Goal: Task Accomplishment & Management: Complete application form

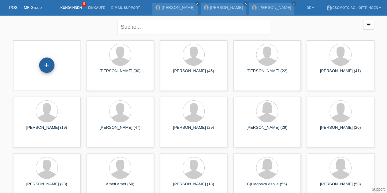
click at [49, 64] on div "+" at bounding box center [46, 64] width 15 height 15
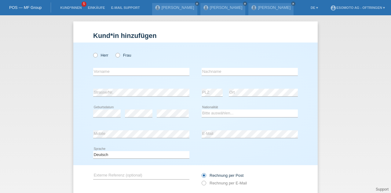
click at [93, 58] on div "Herr Frau" at bounding box center [141, 55] width 96 height 13
click at [92, 52] on icon at bounding box center [92, 52] width 0 height 0
click at [93, 55] on input "Herr" at bounding box center [95, 55] width 4 height 4
radio input "true"
click at [105, 73] on input "text" at bounding box center [141, 72] width 96 height 8
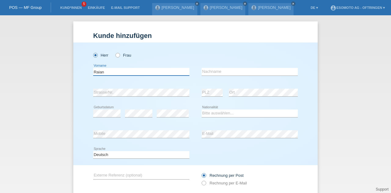
type input "Raian"
click at [204, 73] on input "text" at bounding box center [250, 72] width 96 height 8
type input "Mohamad"
click at [193, 85] on div "error Strasse/Nr. error PLZ error Ort" at bounding box center [195, 92] width 205 height 21
click at [206, 113] on select "Bitte auswählen... Schweiz Deutschland Liechtenstein Österreich ------------ Af…" at bounding box center [250, 112] width 96 height 7
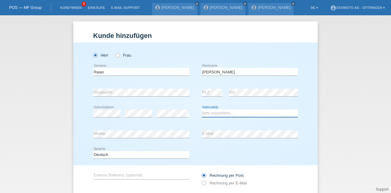
select select "CH"
click at [202, 109] on select "Bitte auswählen... [GEOGRAPHIC_DATA] [GEOGRAPHIC_DATA] [GEOGRAPHIC_DATA] [GEOGR…" at bounding box center [250, 112] width 96 height 7
click at [201, 180] on icon at bounding box center [201, 180] width 0 height 0
click at [207, 148] on div "Deutsch Français Italiano English error Sprache" at bounding box center [195, 155] width 205 height 21
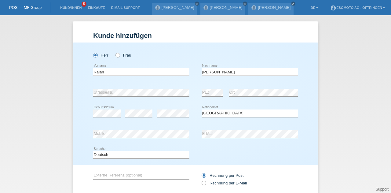
scroll to position [42, 0]
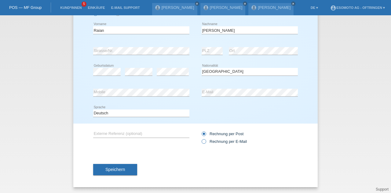
click at [201, 138] on icon at bounding box center [201, 138] width 0 height 0
click at [202, 141] on input "Rechnung per E-Mail" at bounding box center [204, 143] width 4 height 8
radio input "true"
click at [105, 169] on span "Speichern" at bounding box center [115, 169] width 20 height 5
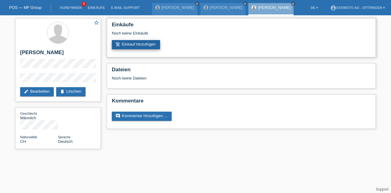
click at [127, 47] on link "add_shopping_cart Einkauf hinzufügen" at bounding box center [136, 44] width 48 height 9
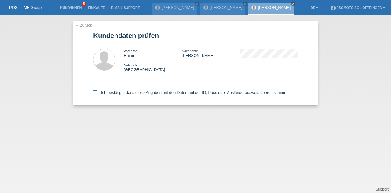
click at [95, 92] on icon at bounding box center [95, 92] width 4 height 4
click at [95, 92] on input "Ich bestätige, dass diese Angaben mit den Daten auf der ID, Pass oder Ausländer…" at bounding box center [95, 92] width 4 height 4
checkbox input "true"
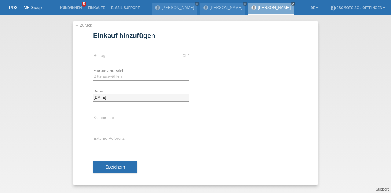
click at [110, 50] on div "CHF error [GEOGRAPHIC_DATA]" at bounding box center [141, 56] width 96 height 21
click at [108, 53] on input "text" at bounding box center [141, 56] width 96 height 8
type input "2490.00"
click at [105, 78] on select "Bitte auswählen Fixe Raten Kauf auf Rechnung mit Teilzahlungsoption" at bounding box center [141, 76] width 96 height 7
select select "69"
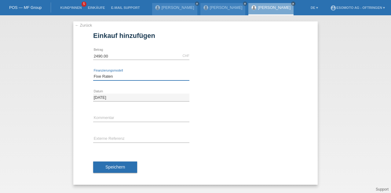
click at [93, 73] on select "Bitte auswählen Fixe Raten Kauf auf Rechnung mit Teilzahlungsoption" at bounding box center [141, 76] width 96 height 7
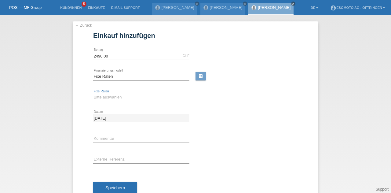
click at [104, 98] on select "Bitte auswählen 12 Raten 24 Raten 36 Raten 48 Raten" at bounding box center [141, 97] width 96 height 7
click at [93, 94] on select "Bitte auswählen 12 Raten 24 Raten 36 Raten 48 Raten" at bounding box center [141, 97] width 96 height 7
click at [104, 98] on select "Bitte auswählen 12 Raten 24 Raten 36 Raten 48 Raten" at bounding box center [141, 97] width 96 height 7
select select "139"
click at [93, 94] on select "Bitte auswählen 12 Raten 24 Raten 36 Raten 48 Raten" at bounding box center [141, 97] width 96 height 7
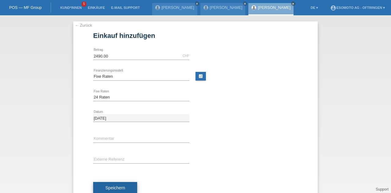
click at [110, 183] on button "Speichern" at bounding box center [115, 188] width 44 height 12
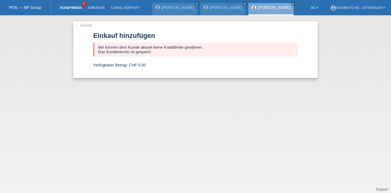
click at [74, 7] on link "Kund*innen" at bounding box center [71, 8] width 28 height 4
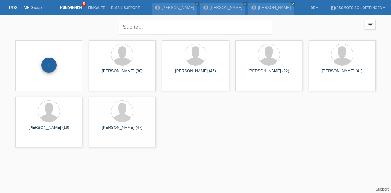
click at [51, 68] on div "+" at bounding box center [48, 64] width 15 height 15
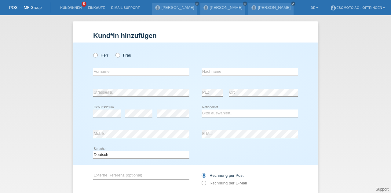
click at [90, 56] on div "Herr Frau error Vorname error" at bounding box center [195, 103] width 245 height 123
click at [92, 52] on icon at bounding box center [92, 52] width 0 height 0
click at [93, 55] on input "Herr" at bounding box center [95, 55] width 4 height 4
radio input "true"
click at [109, 74] on input "text" at bounding box center [141, 72] width 96 height 8
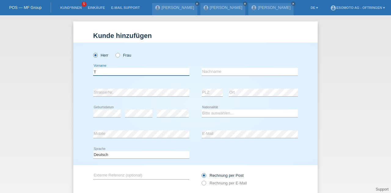
type input "T"
click at [115, 52] on icon at bounding box center [115, 52] width 0 height 0
click at [116, 55] on input "Frau" at bounding box center [118, 55] width 4 height 4
radio input "true"
click at [120, 74] on input "T" at bounding box center [141, 72] width 96 height 8
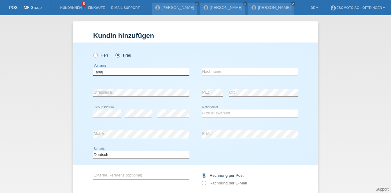
type input "Tanaj"
click at [216, 72] on input "text" at bounding box center [250, 72] width 96 height 8
type input "Ardiana"
click at [194, 103] on div "error Geburtsdatum error error Bitte auswählen..." at bounding box center [195, 113] width 205 height 21
click at [211, 113] on select "Bitte auswählen... Schweiz Deutschland Liechtenstein Österreich ------------ Af…" at bounding box center [250, 112] width 96 height 7
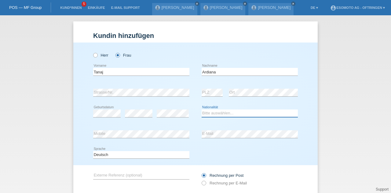
select select "XK"
click at [202, 109] on select "Bitte auswählen... Schweiz Deutschland Liechtenstein Österreich ------------ Af…" at bounding box center [250, 112] width 96 height 7
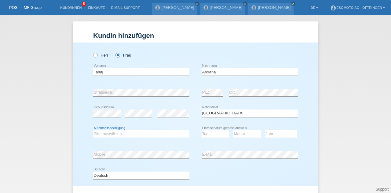
click at [129, 134] on select "Bitte auswählen... C B B - Flüchtlingsstatus Andere" at bounding box center [141, 133] width 96 height 7
select select "C"
click at [93, 130] on select "Bitte auswählen... C B B - Flüchtlingsstatus Andere" at bounding box center [141, 133] width 96 height 7
click at [209, 134] on select "Tag 01 02 03 04 05 06 07 08 09 10 11" at bounding box center [216, 133] width 28 height 7
select select "27"
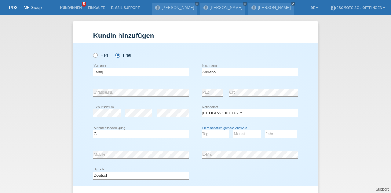
click at [202, 130] on select "Tag 01 02 03 04 05 06 07 08 09 10 11" at bounding box center [216, 133] width 28 height 7
click at [241, 135] on select "Monat 01 02 03 04 05 06 07 08 09 10 11" at bounding box center [248, 133] width 28 height 7
select select "01"
click at [234, 130] on select "Monat 01 02 03 04 05 06 07 08 09 10 11" at bounding box center [248, 133] width 28 height 7
click at [280, 134] on select "Jahr 2025 2024 2023 2022 2021 2020 2019 2018 2017 2016 2015 2014 2013 2012 2011…" at bounding box center [281, 133] width 32 height 7
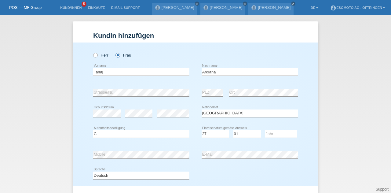
select select "2007"
click at [265, 130] on select "Jahr 2025 2024 2023 2022 2021 2020 2019 2018 2017 2016 2015 2014 2013 2012 2011…" at bounding box center [281, 133] width 32 height 7
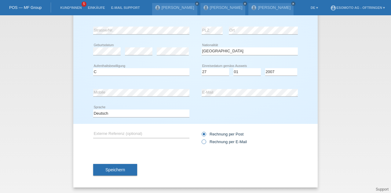
click at [204, 142] on label "Rechnung per E-Mail" at bounding box center [224, 141] width 45 height 5
click at [204, 142] on input "Rechnung per E-Mail" at bounding box center [204, 143] width 4 height 8
radio input "true"
click at [110, 170] on span "Speichern" at bounding box center [115, 169] width 20 height 5
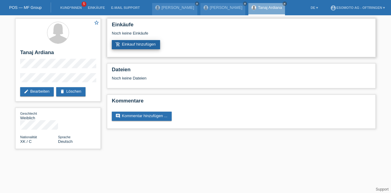
click at [156, 46] on link "add_shopping_cart Einkauf hinzufügen" at bounding box center [136, 44] width 48 height 9
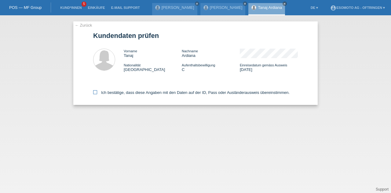
click at [95, 94] on icon at bounding box center [95, 92] width 4 height 4
click at [95, 94] on input "Ich bestätige, dass diese Angaben mit den Daten auf der ID, Pass oder Ausländer…" at bounding box center [95, 92] width 4 height 4
checkbox input "true"
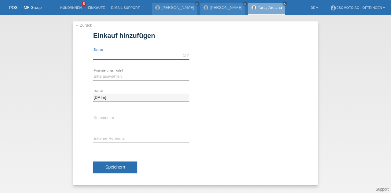
click at [100, 54] on input "text" at bounding box center [141, 56] width 96 height 8
type input "2490.00"
click at [103, 74] on select "Bitte auswählen Fixe Raten Kauf auf Rechnung mit Teilzahlungsoption" at bounding box center [141, 76] width 96 height 7
select select "69"
click at [93, 73] on select "Bitte auswählen Fixe Raten Kauf auf Rechnung mit Teilzahlungsoption" at bounding box center [141, 76] width 96 height 7
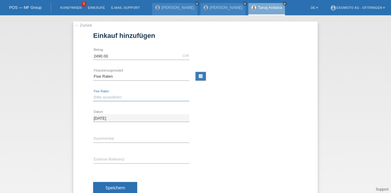
click at [104, 98] on select "Bitte auswählen 12 Raten 24 Raten 36 Raten 48 Raten" at bounding box center [141, 97] width 96 height 7
select select "139"
click at [93, 94] on select "Bitte auswählen 12 Raten 24 Raten 36 Raten 48 Raten" at bounding box center [141, 97] width 96 height 7
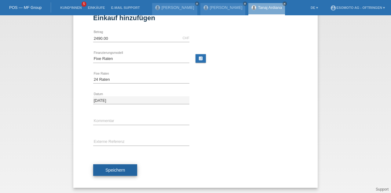
click at [103, 167] on button "Speichern" at bounding box center [115, 170] width 44 height 12
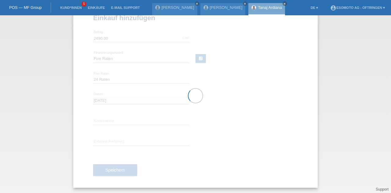
scroll to position [0, 0]
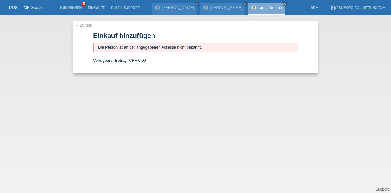
click at [74, 26] on div "← Zurück Einkauf hinzufügen Die Person ist an der angegebenen Adresse nicht bek…" at bounding box center [195, 47] width 245 height 52
click at [75, 25] on link "← Zurück" at bounding box center [83, 25] width 17 height 5
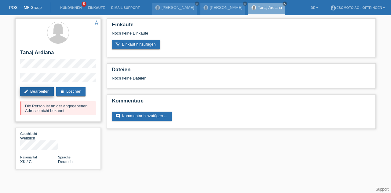
click at [40, 91] on link "edit Bearbeiten" at bounding box center [37, 91] width 34 height 9
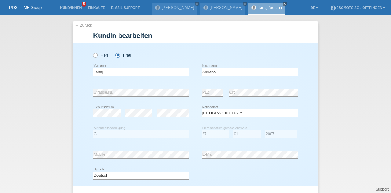
select select "XK"
select select "C"
select select "27"
select select "01"
select select "2007"
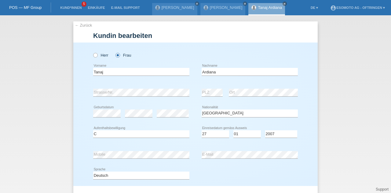
click at [76, 26] on link "← Zurück" at bounding box center [83, 25] width 17 height 5
